Goal: Transaction & Acquisition: Obtain resource

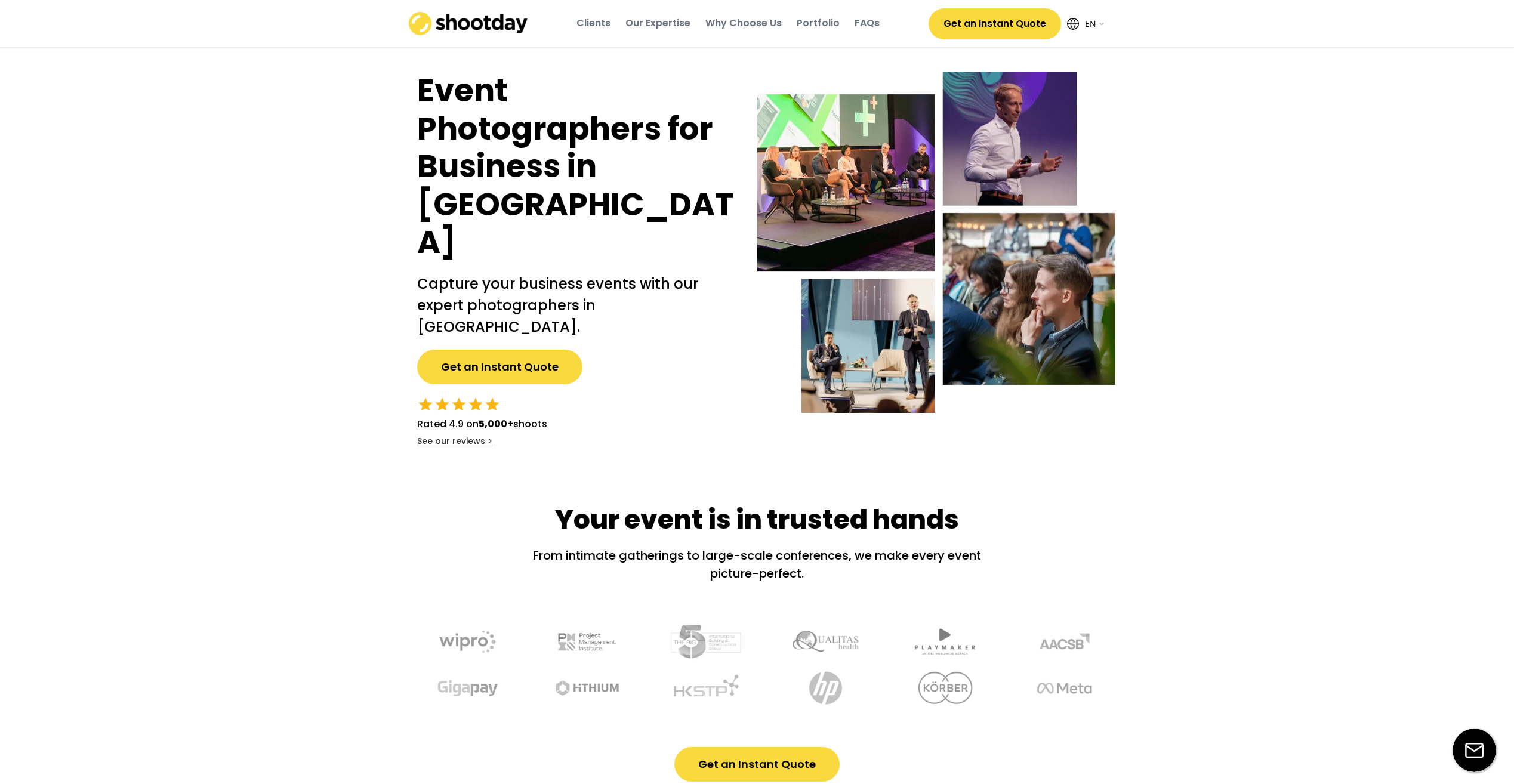
select select ""en""
click at [466, 349] on button "Get an Instant Quote" at bounding box center [500, 367] width 166 height 34
